Goal: Task Accomplishment & Management: Complete application form

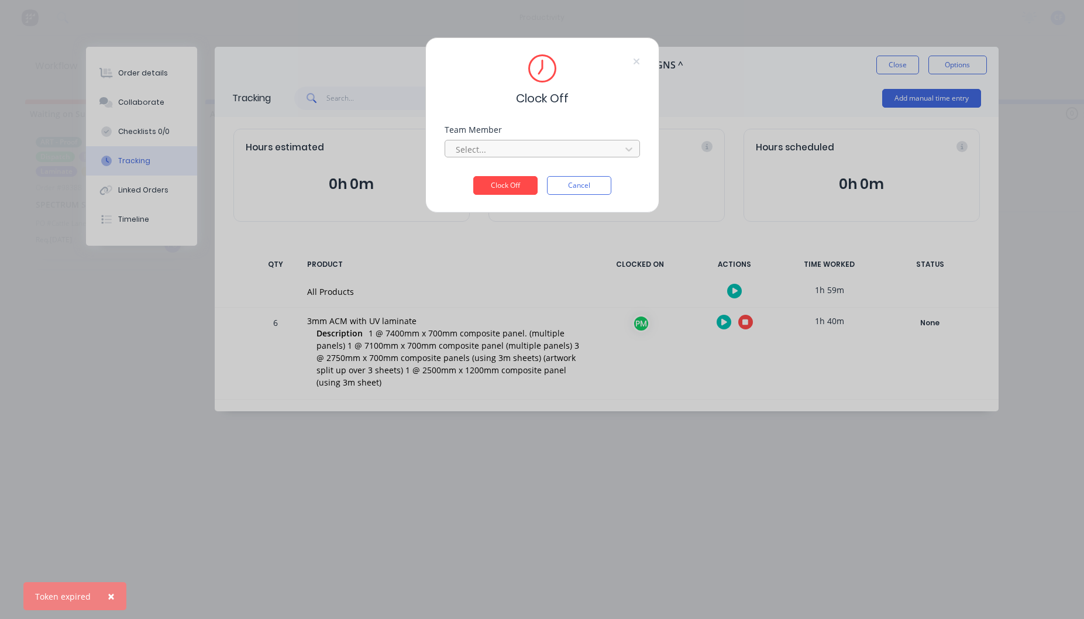
drag, startPoint x: 0, startPoint y: 0, endPoint x: 536, endPoint y: 151, distance: 556.8
click at [536, 151] on div at bounding box center [535, 149] width 160 height 15
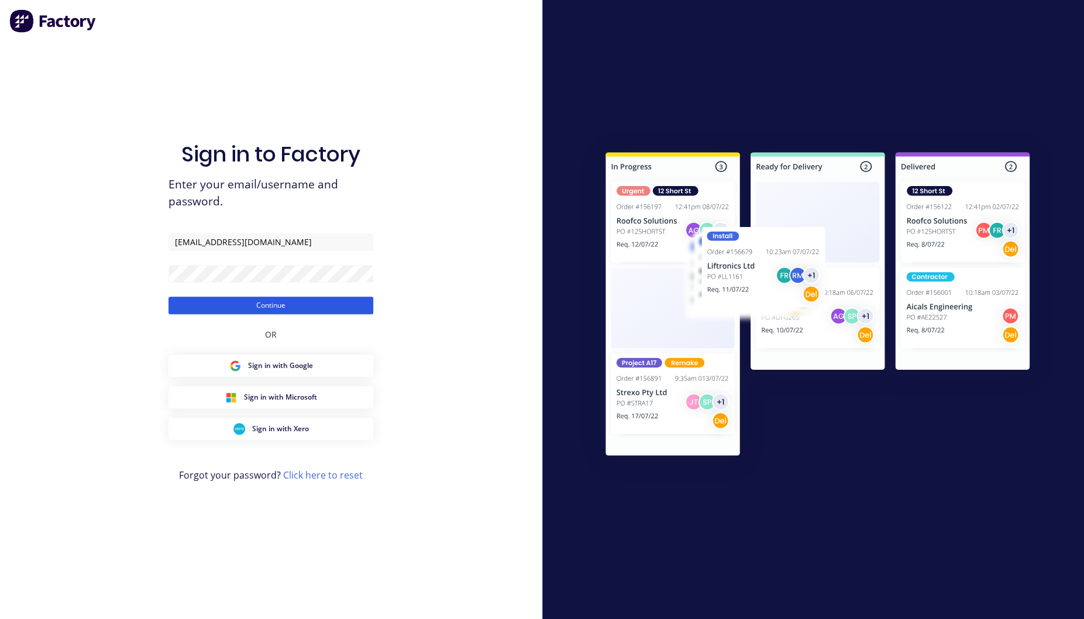
click at [290, 304] on button "Continue" at bounding box center [271, 306] width 205 height 18
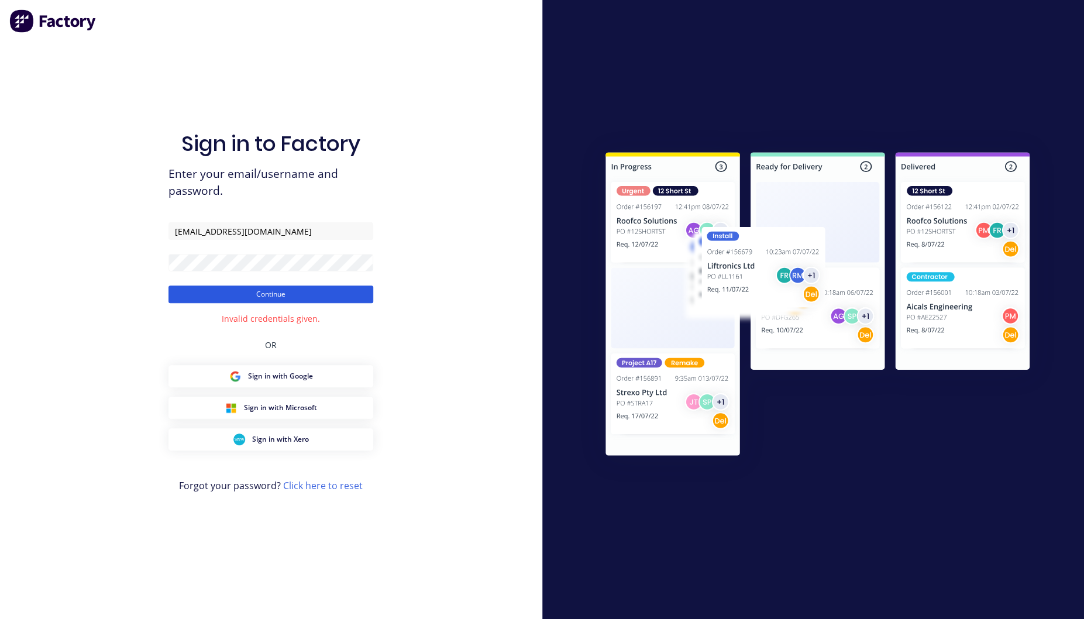
click at [281, 290] on button "Continue" at bounding box center [271, 295] width 205 height 18
type input "Flatbeds"
click at [234, 293] on button "Continue" at bounding box center [271, 295] width 205 height 18
click at [238, 229] on input "Flatbeds" at bounding box center [271, 231] width 205 height 18
click at [266, 227] on input "Flatbeds" at bounding box center [271, 231] width 205 height 18
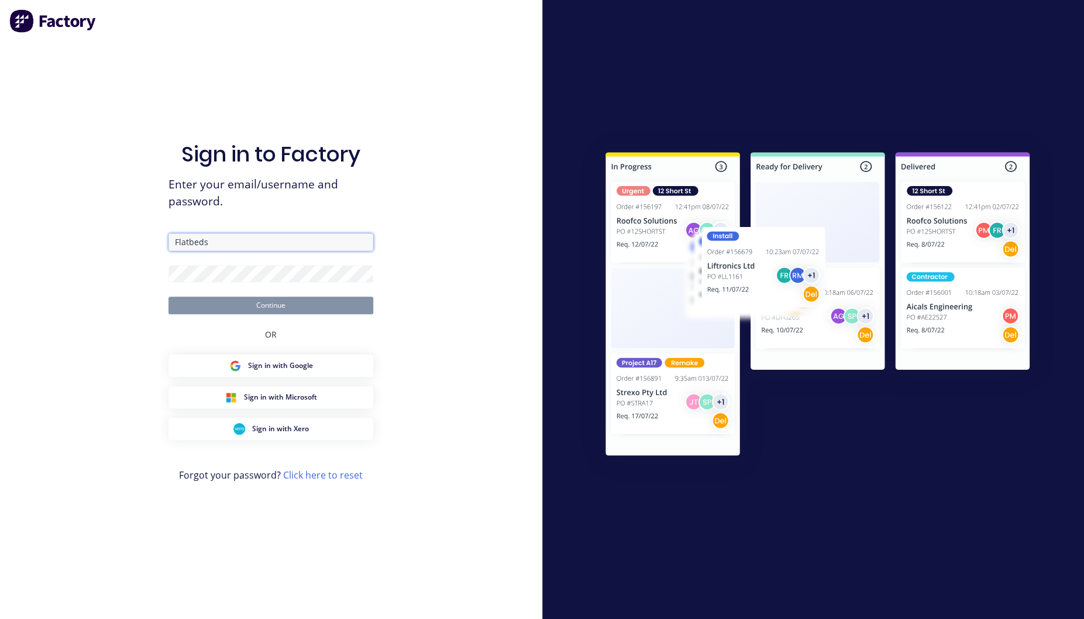
click at [213, 233] on input "Flatbeds" at bounding box center [271, 242] width 205 height 18
type input "[EMAIL_ADDRESS][DOMAIN_NAME]"
click at [251, 291] on form "fbcuttingallflags@gmail.com Continue" at bounding box center [271, 273] width 205 height 81
click at [250, 302] on button "Continue" at bounding box center [271, 306] width 205 height 18
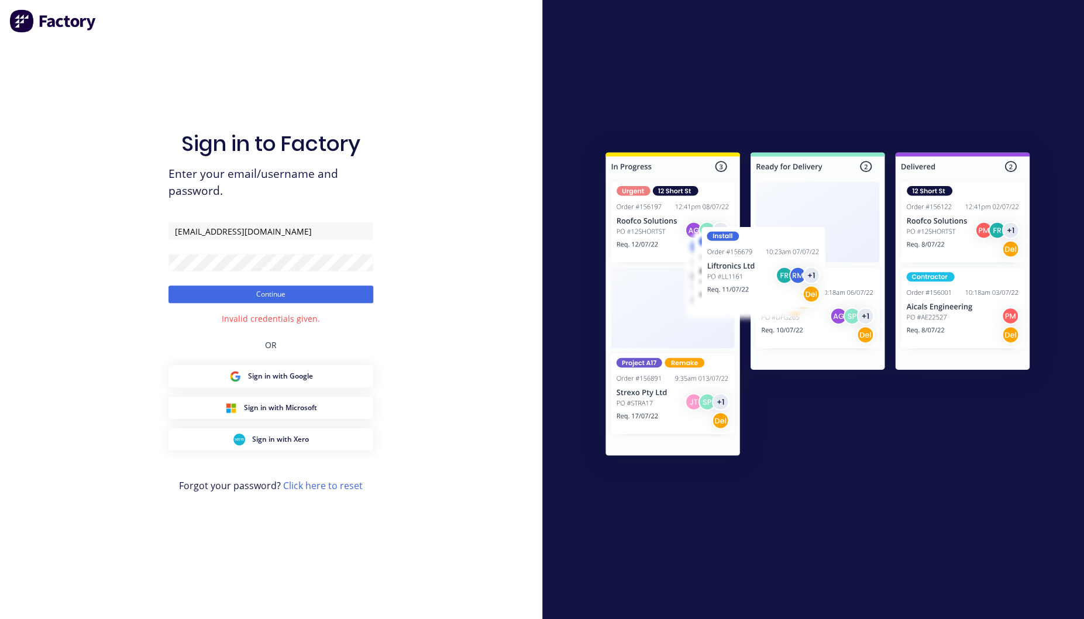
click at [240, 304] on div "Sign in to Factory Enter your email/username and password. fbcuttingallflags@gm…" at bounding box center [271, 321] width 205 height 577
click at [238, 295] on button "Continue" at bounding box center [271, 295] width 205 height 18
